Goal: Information Seeking & Learning: Check status

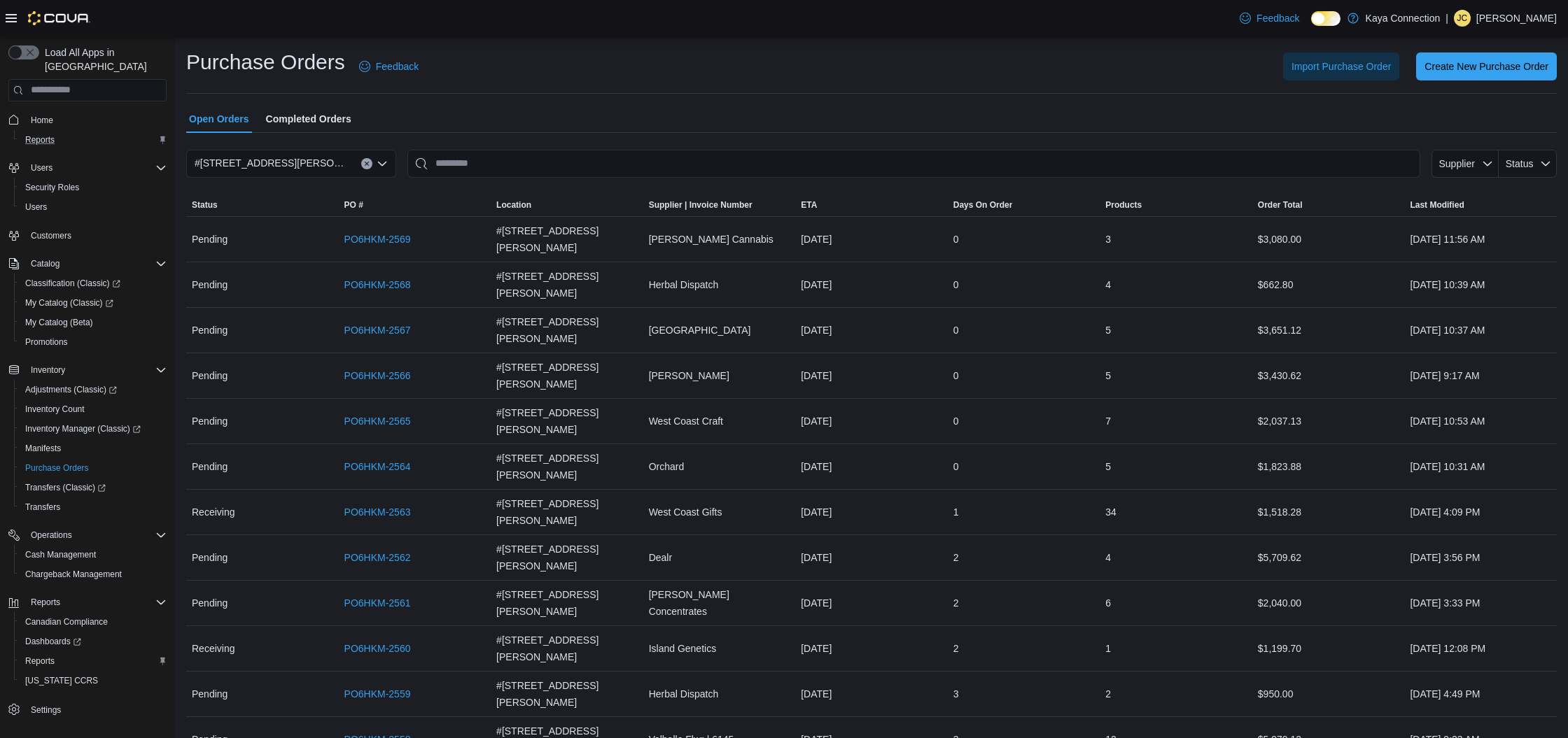
click at [81, 132] on div "Reports" at bounding box center [92, 140] width 147 height 17
